Goal: Check status: Check status

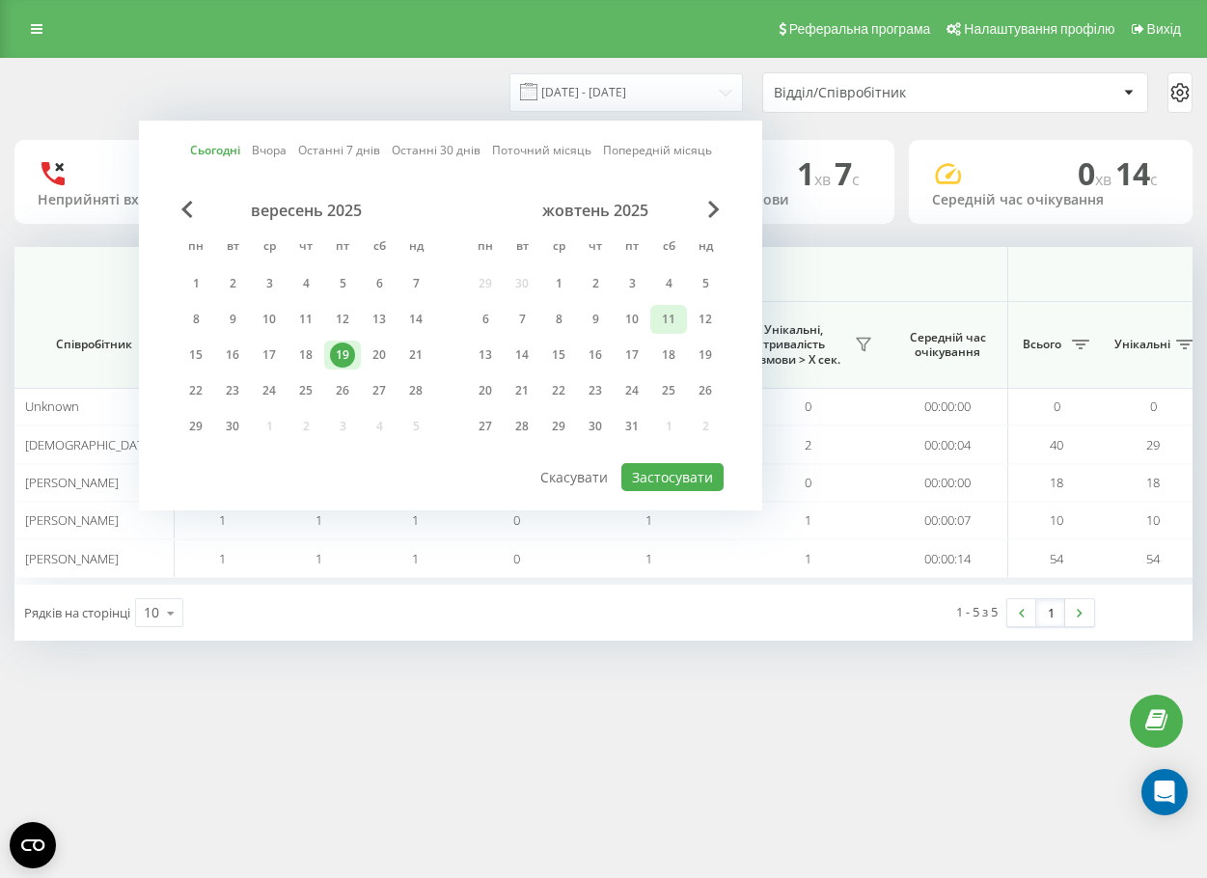
scroll to position [0, 1178]
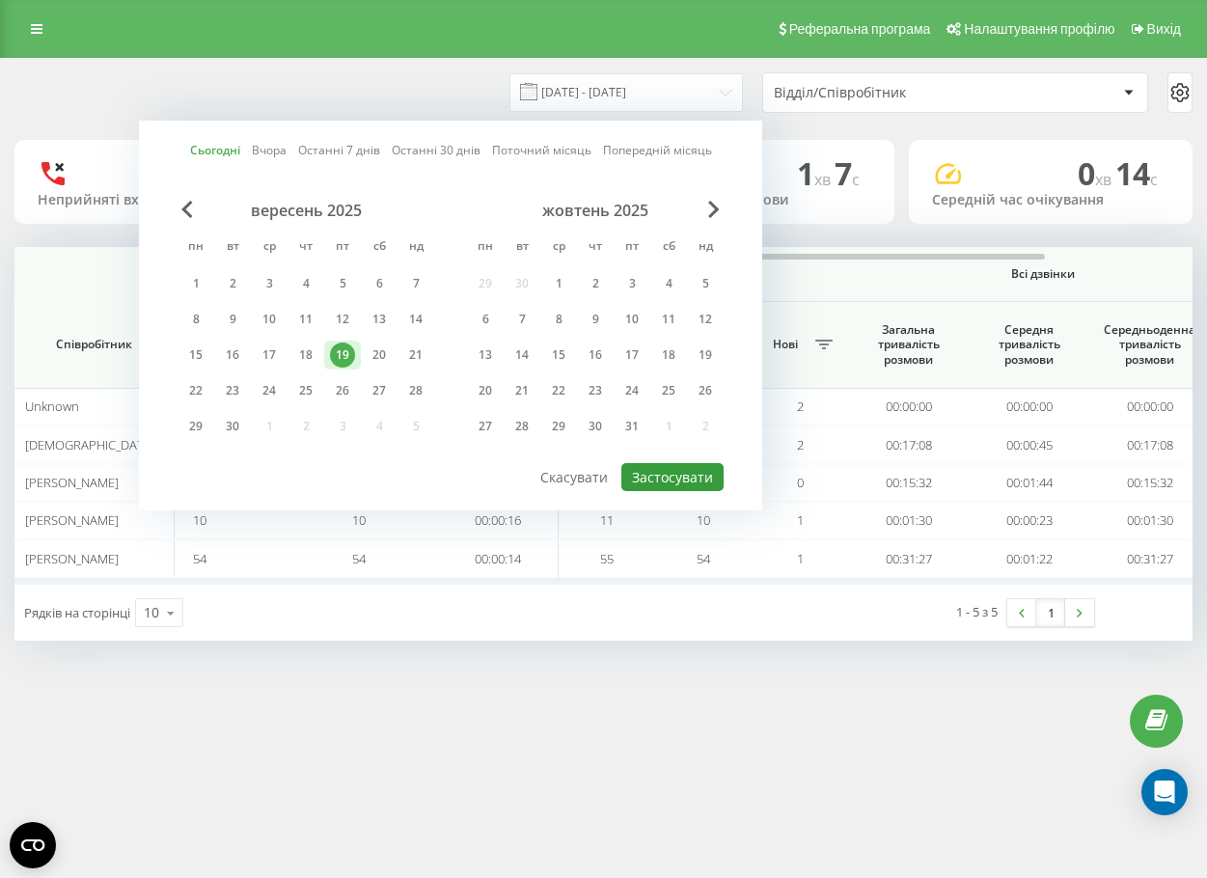
click at [681, 472] on button "Застосувати" at bounding box center [672, 477] width 102 height 28
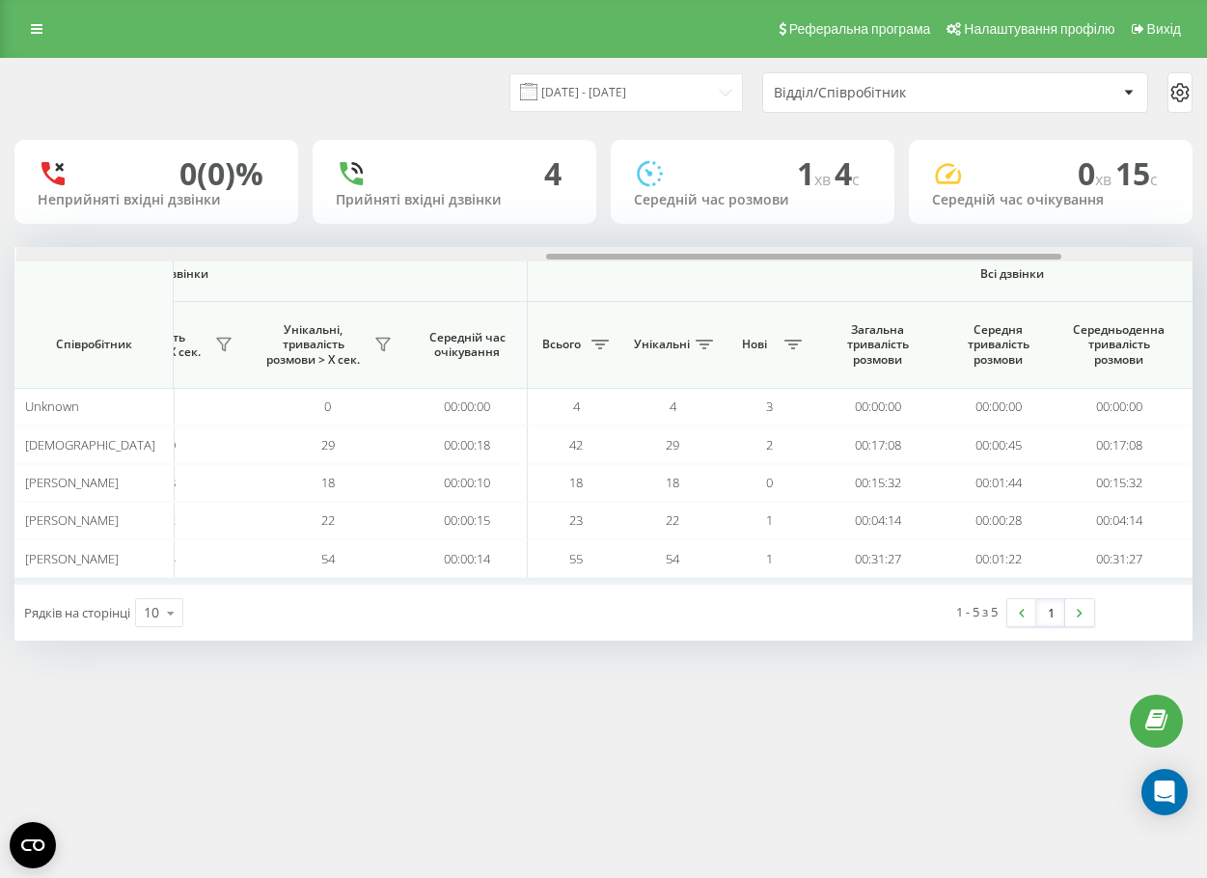
scroll to position [0, 1211]
drag, startPoint x: 651, startPoint y: 259, endPoint x: 666, endPoint y: 255, distance: 15.0
click at [666, 255] on div at bounding box center [801, 257] width 515 height 6
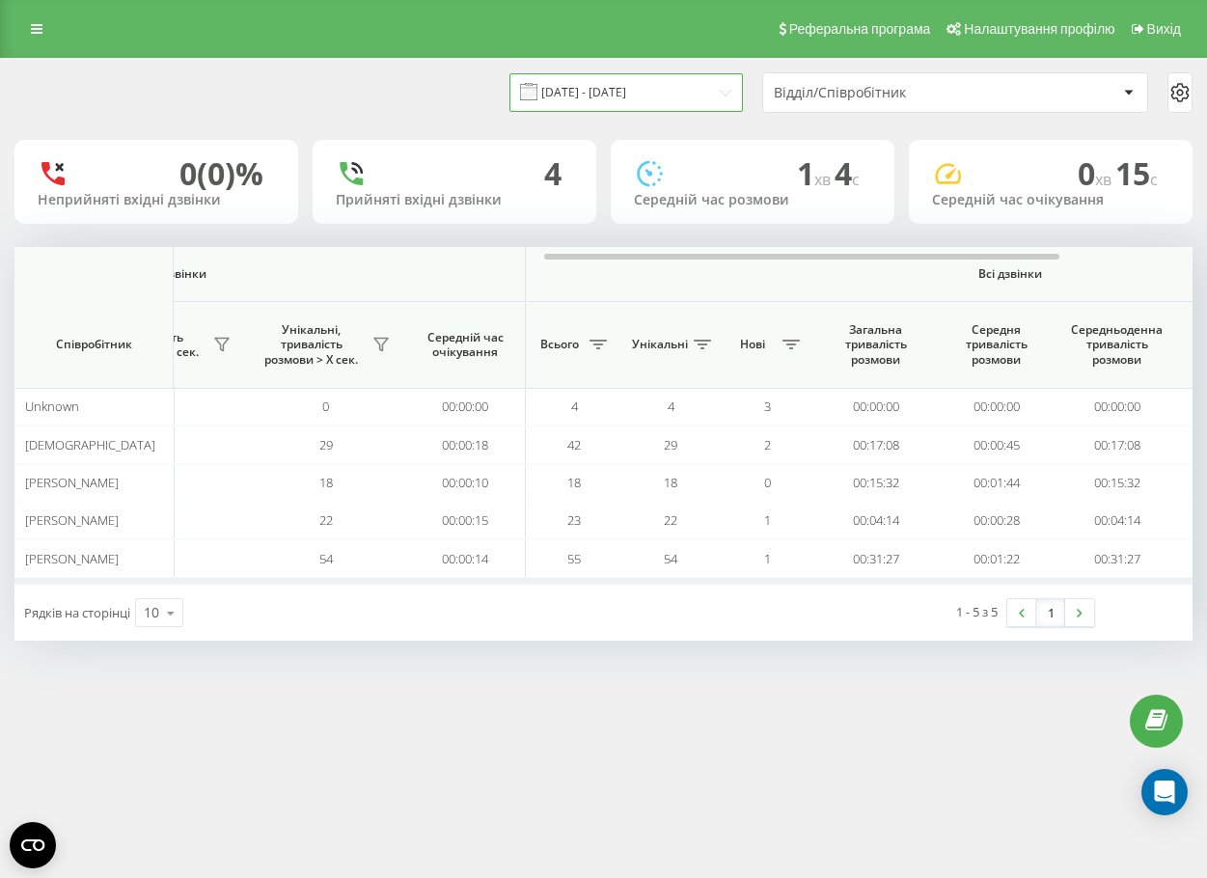
click at [542, 107] on input "[DATE] - [DATE]" at bounding box center [625, 92] width 233 height 38
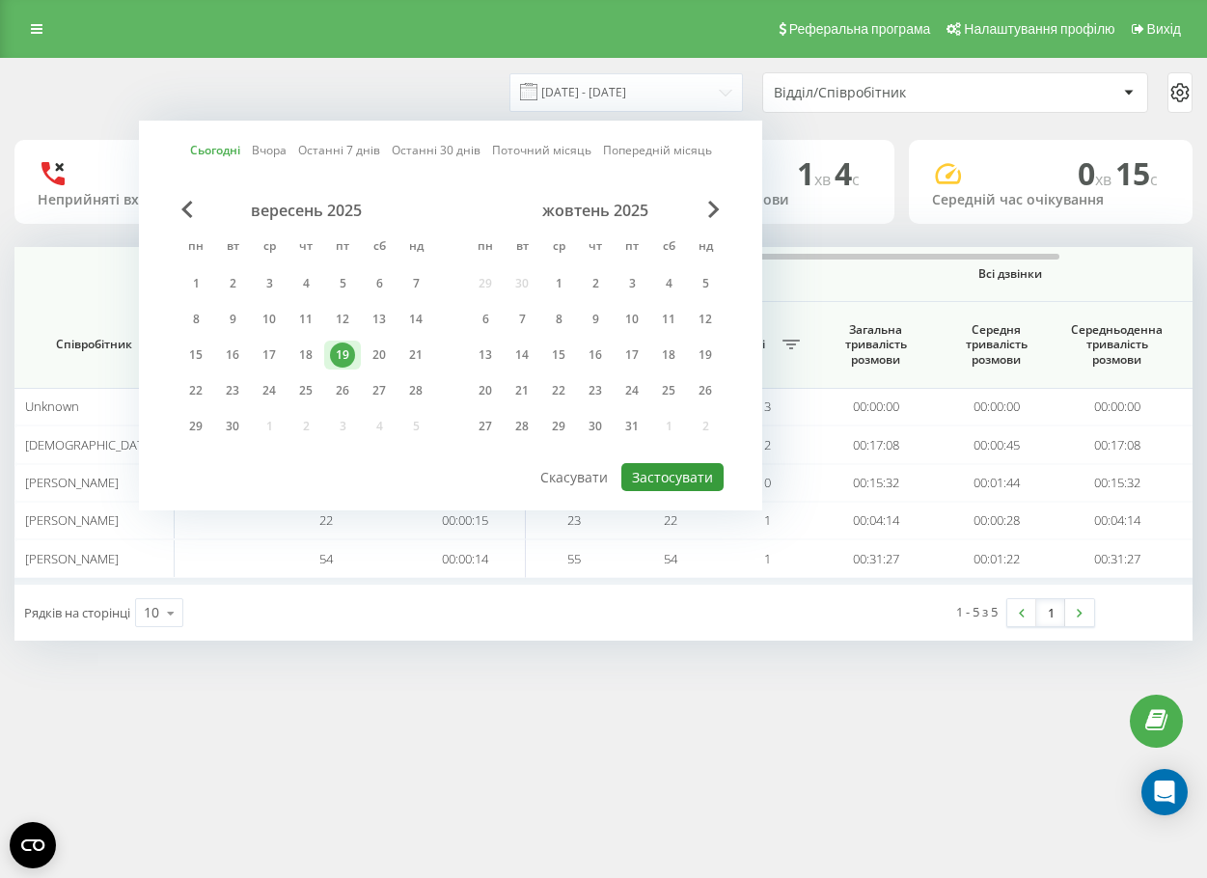
click at [648, 474] on button "Застосувати" at bounding box center [672, 477] width 102 height 28
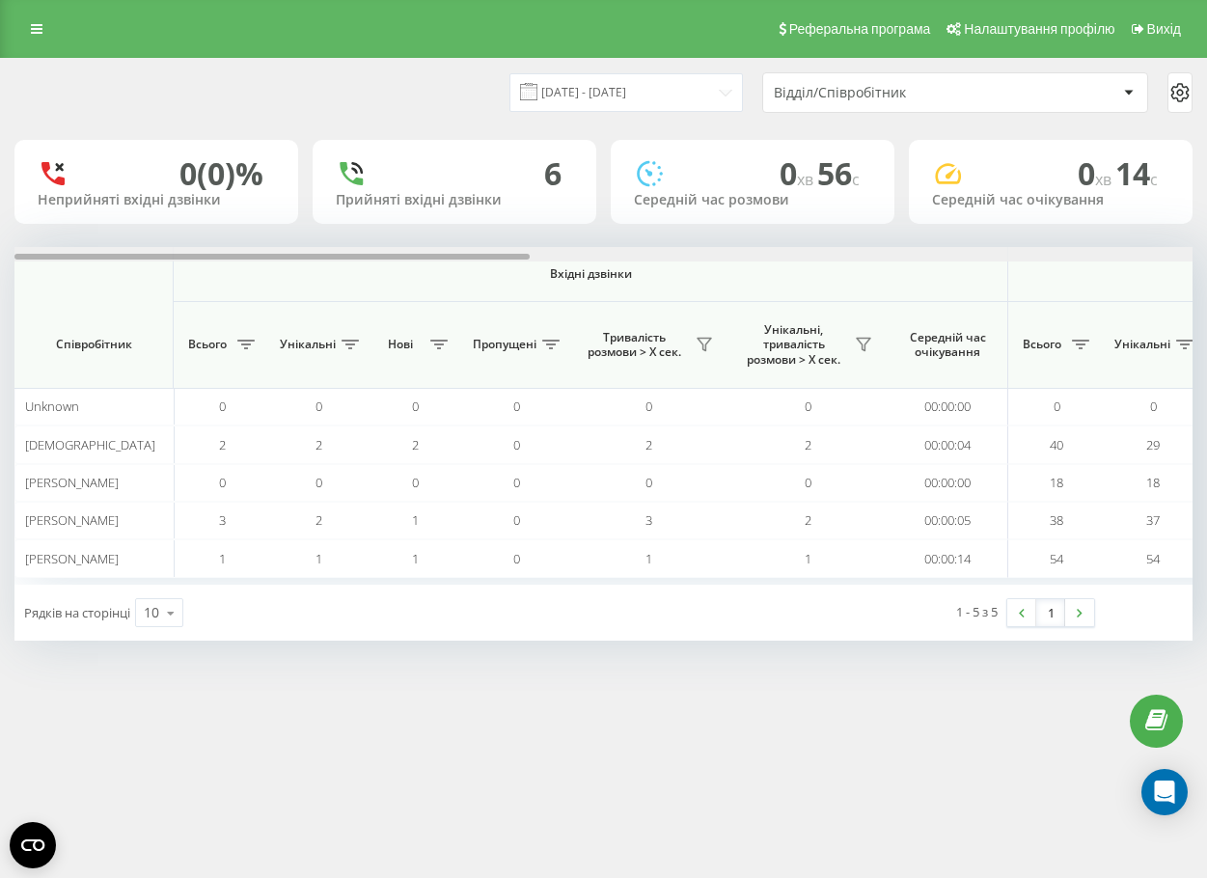
scroll to position [0, 1178]
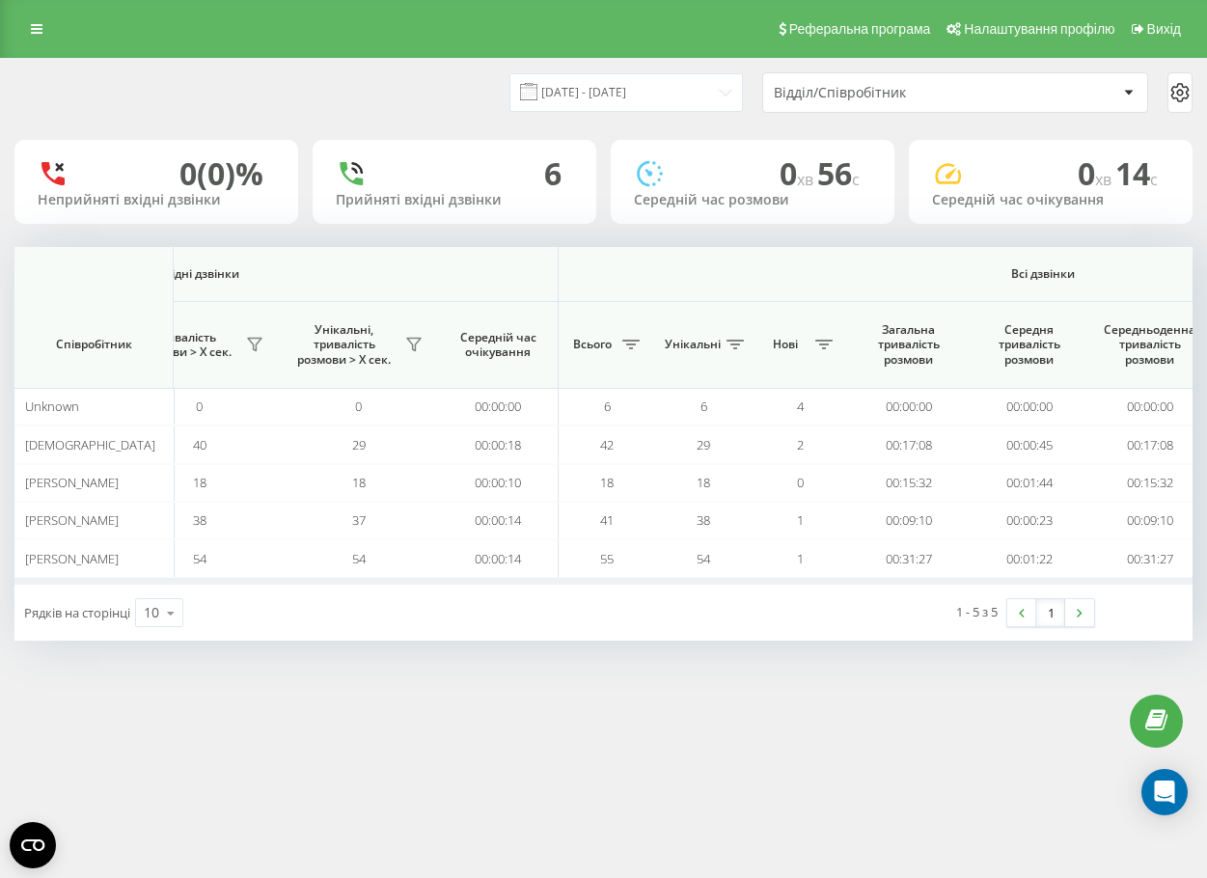
click at [655, 108] on input "[DATE] - [DATE]" at bounding box center [625, 92] width 233 height 38
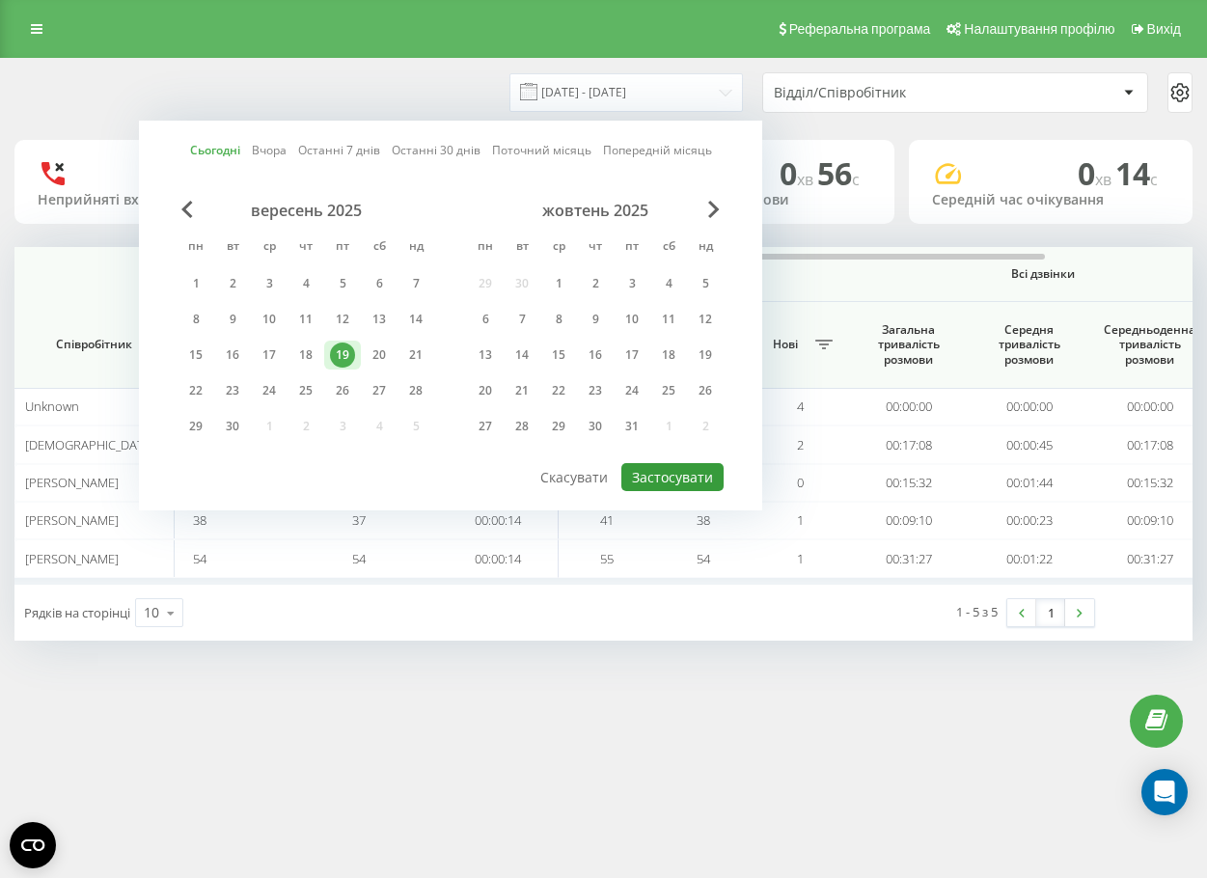
click at [689, 472] on button "Застосувати" at bounding box center [672, 477] width 102 height 28
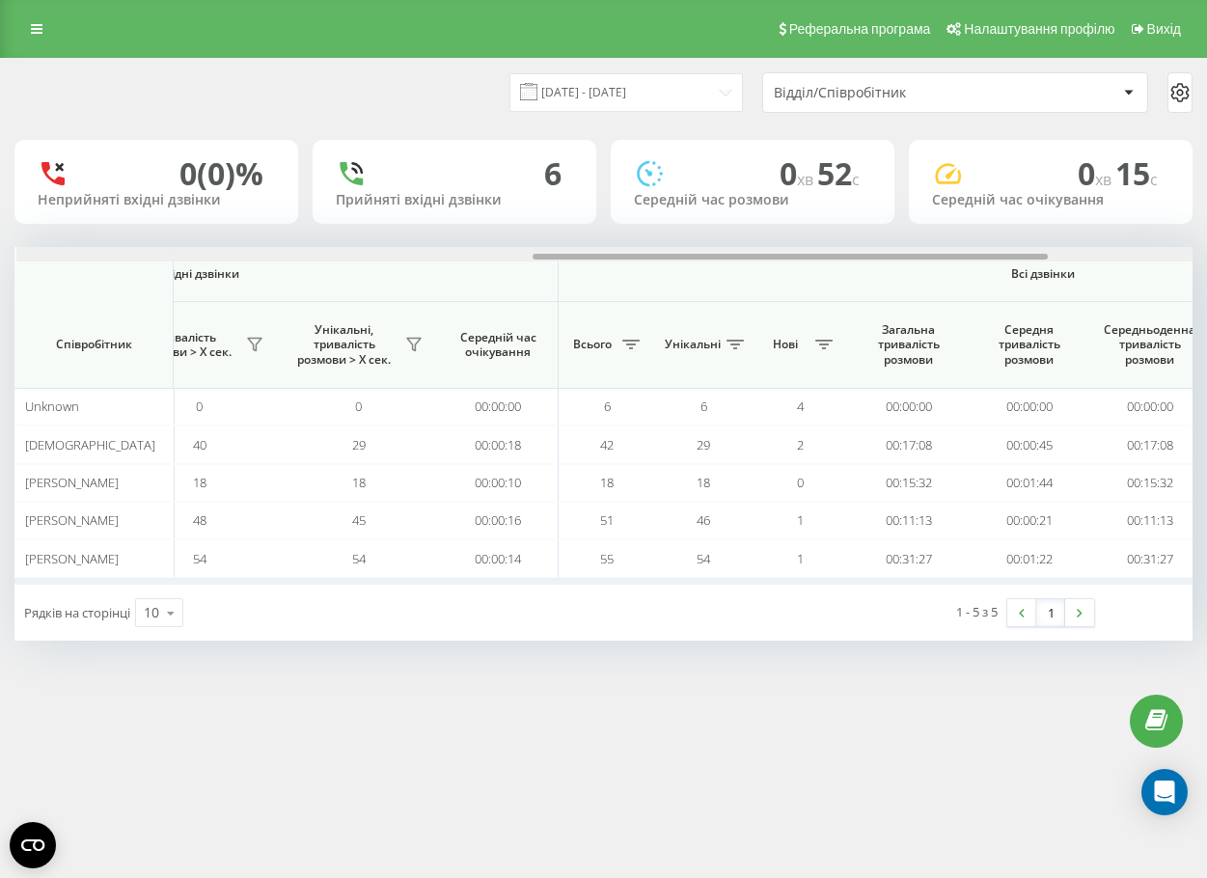
scroll to position [0, 1180]
click at [608, 257] on div at bounding box center [788, 257] width 515 height 6
